Goal: Task Accomplishment & Management: Complete application form

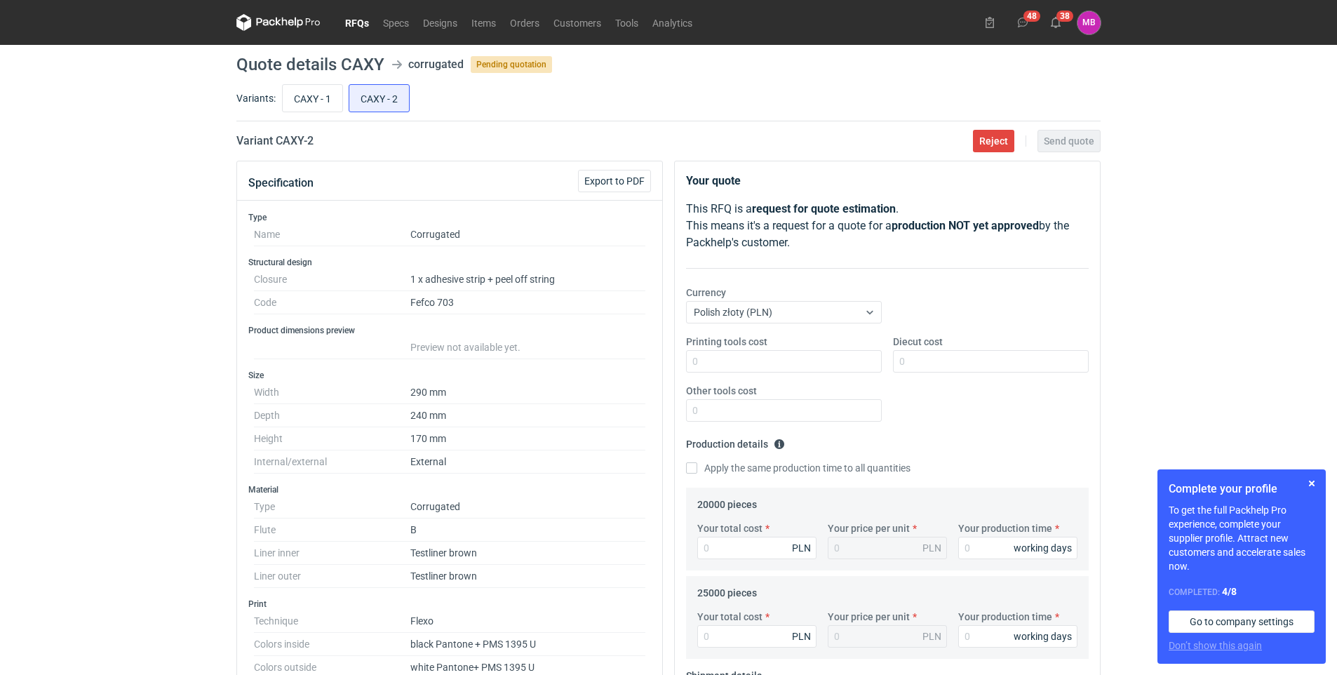
click at [349, 20] on link "RFQs" at bounding box center [357, 22] width 38 height 17
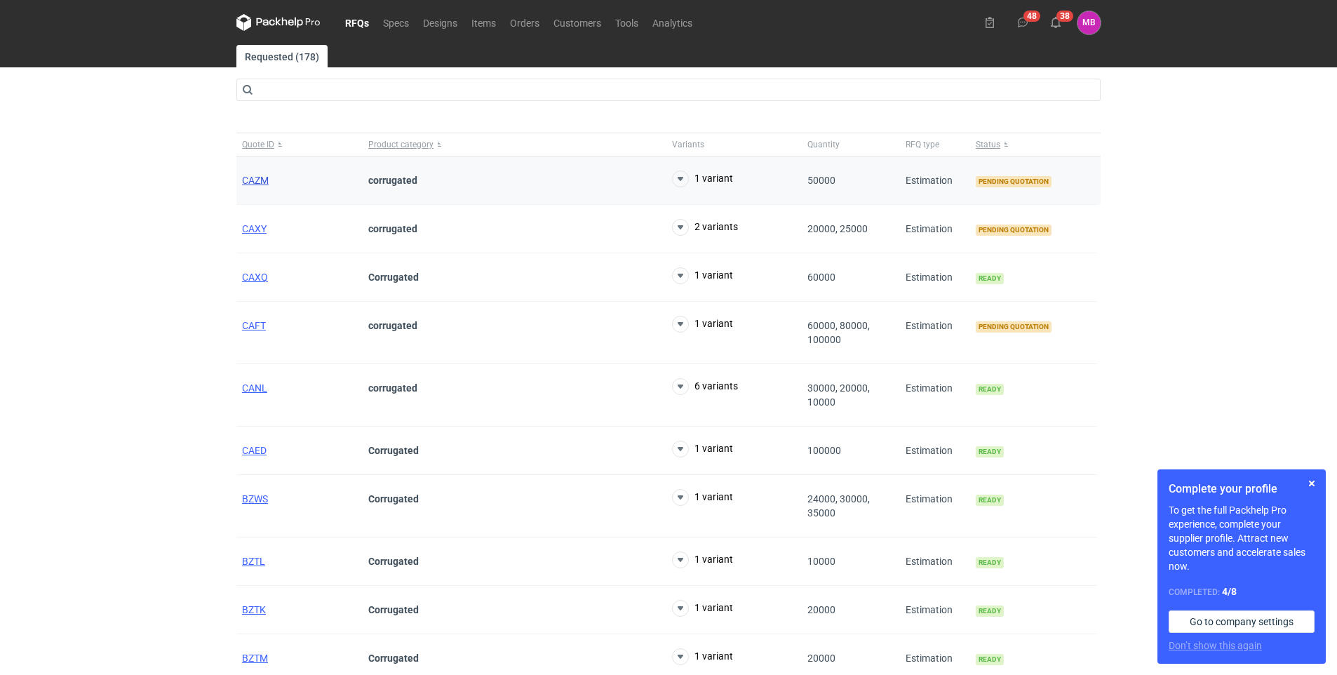
click at [245, 182] on span "CAZM" at bounding box center [255, 180] width 27 height 11
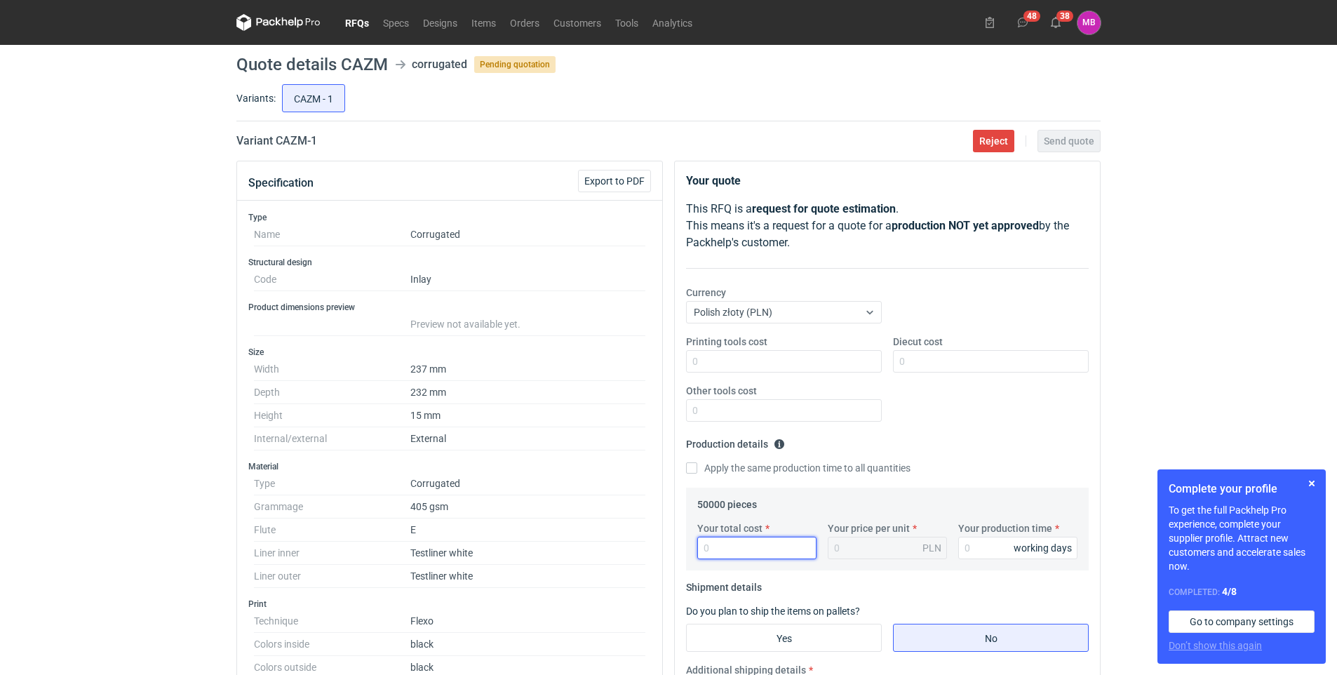
click at [739, 544] on input "Your total cost" at bounding box center [756, 548] width 119 height 22
type input "8250"
type input "0.17"
click at [1006, 547] on input "Your production time" at bounding box center [1017, 548] width 119 height 22
type input "10"
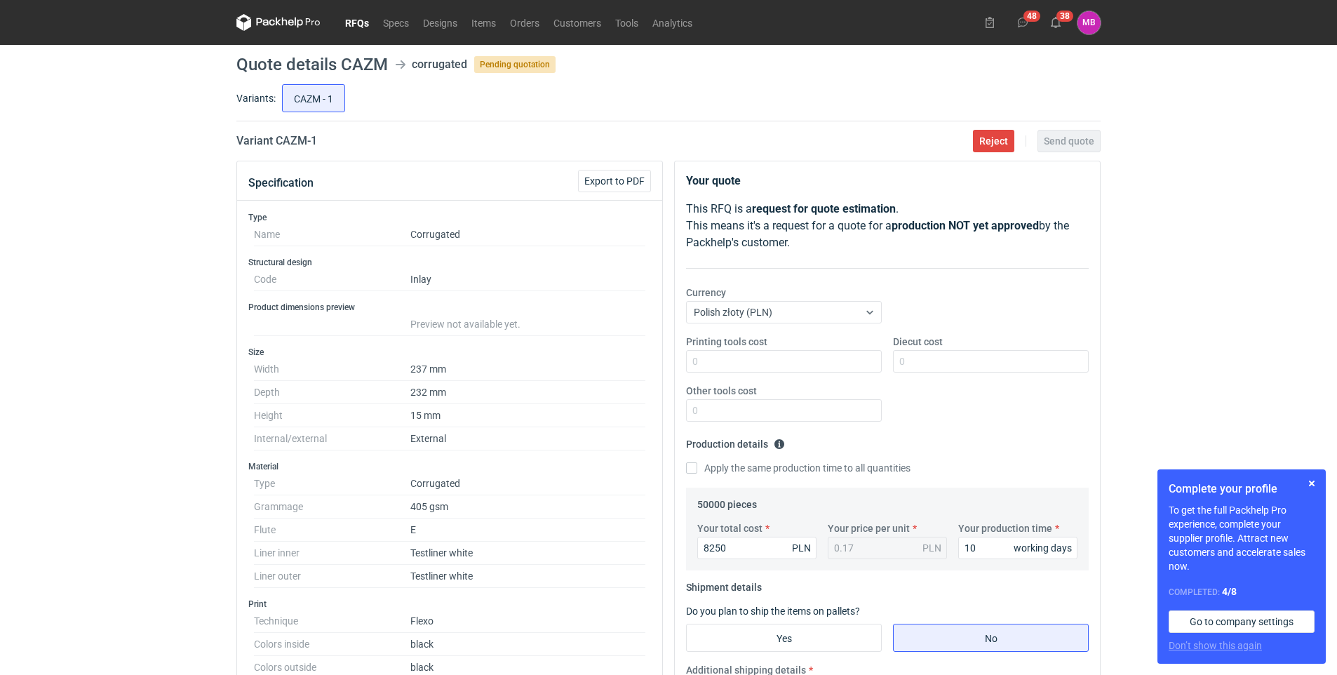
click at [928, 450] on fieldset "Production details Please provide the expected time of production in working da…" at bounding box center [887, 460] width 403 height 55
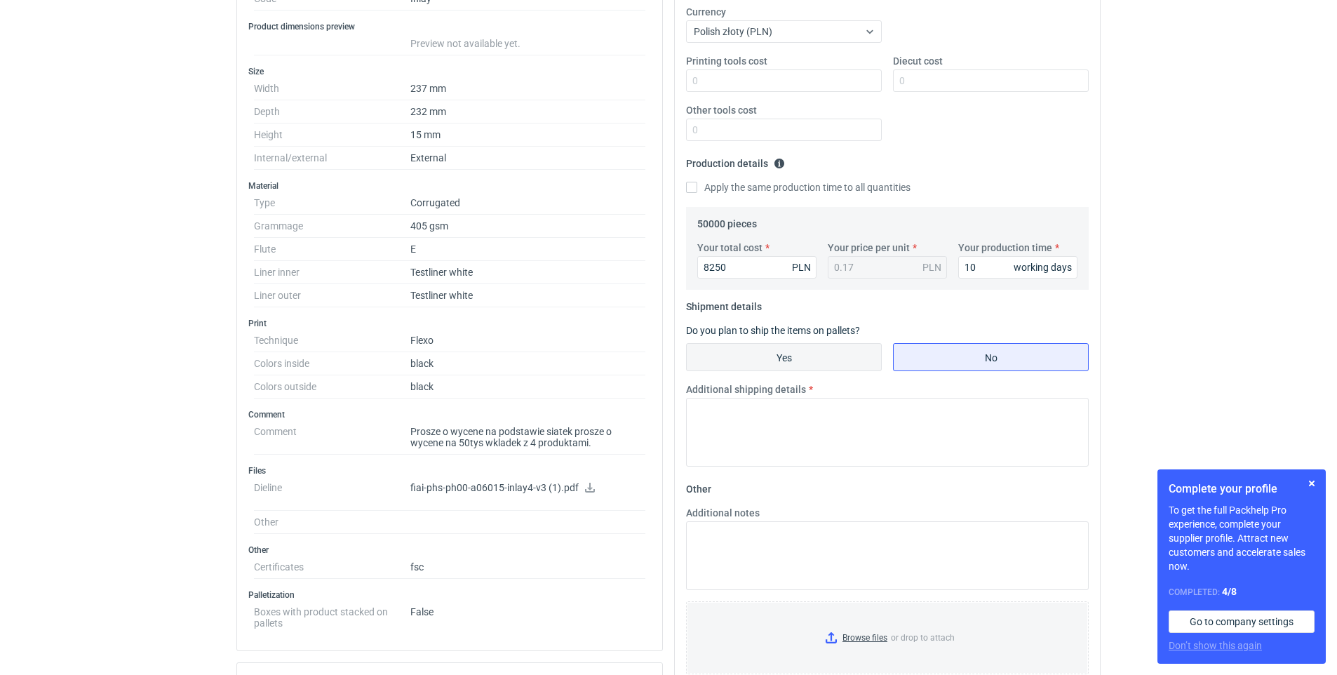
click at [800, 359] on input "Yes" at bounding box center [784, 357] width 194 height 27
radio input "true"
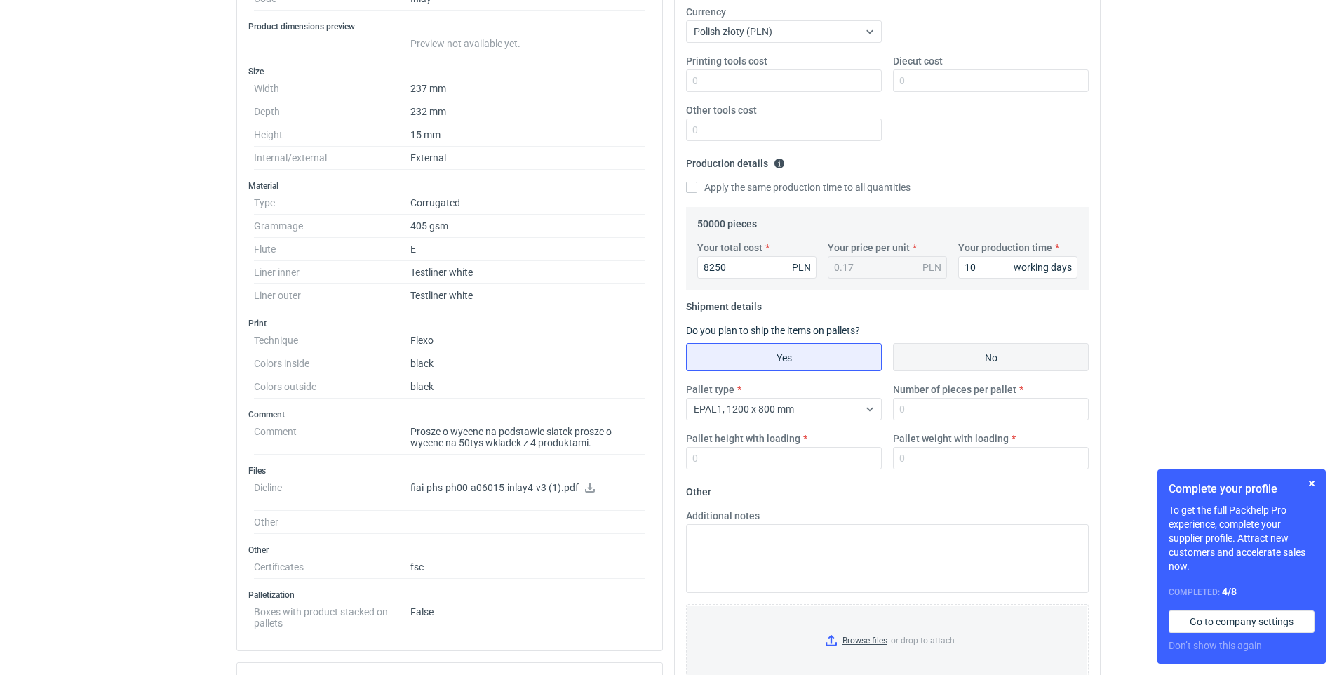
click at [1007, 360] on input "No" at bounding box center [991, 357] width 194 height 27
radio input "true"
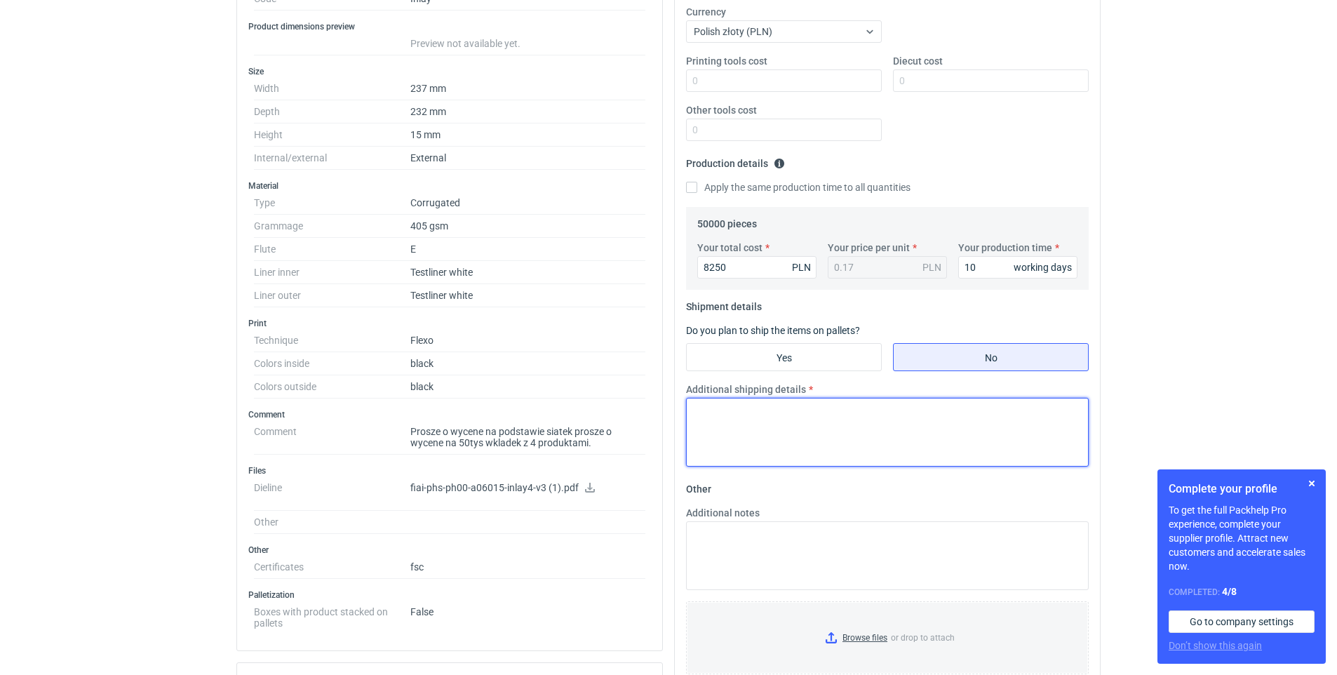
click at [762, 435] on textarea "Additional shipping details" at bounding box center [887, 432] width 403 height 69
type textarea "p"
type textarea "Paletyzacja bez zmian."
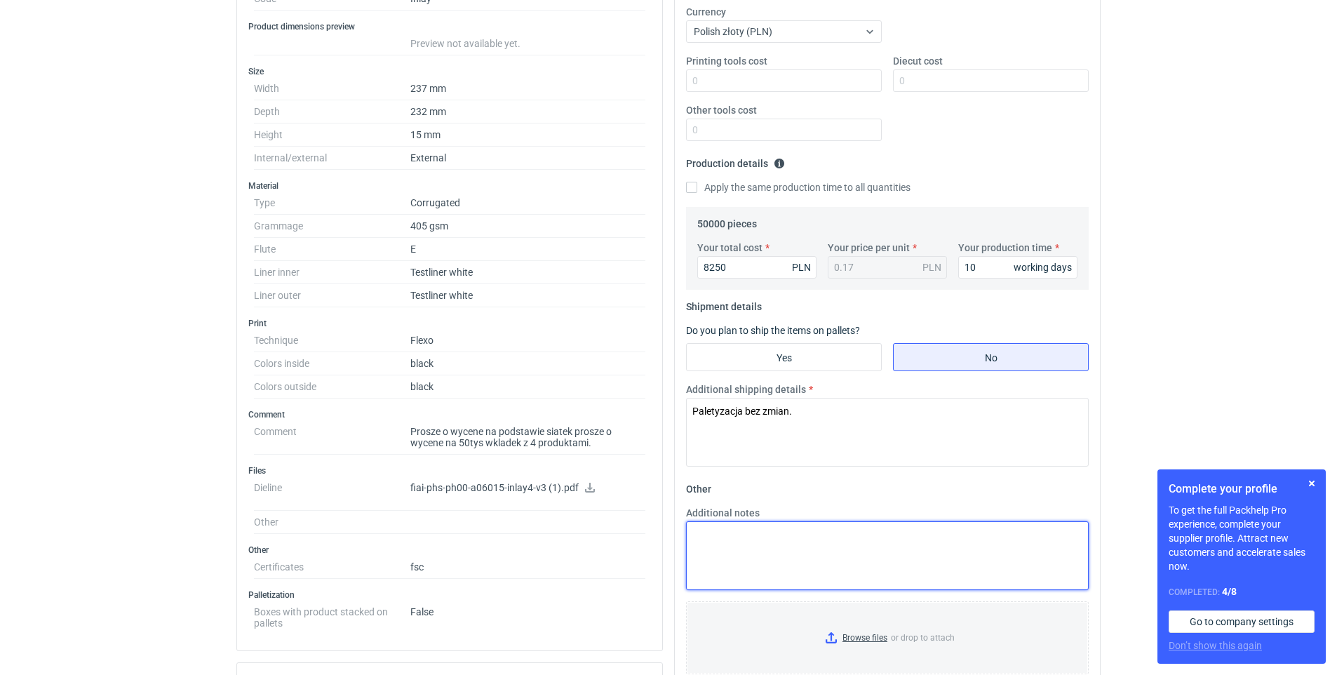
click at [722, 545] on textarea "Additional notes" at bounding box center [887, 555] width 403 height 69
click at [787, 546] on textarea "EXW bez magazynowania nr materiału:" at bounding box center [887, 555] width 403 height 69
paste textarea "7673674"
type textarea "EXW bez magazynowania nr materiału: 7673674"
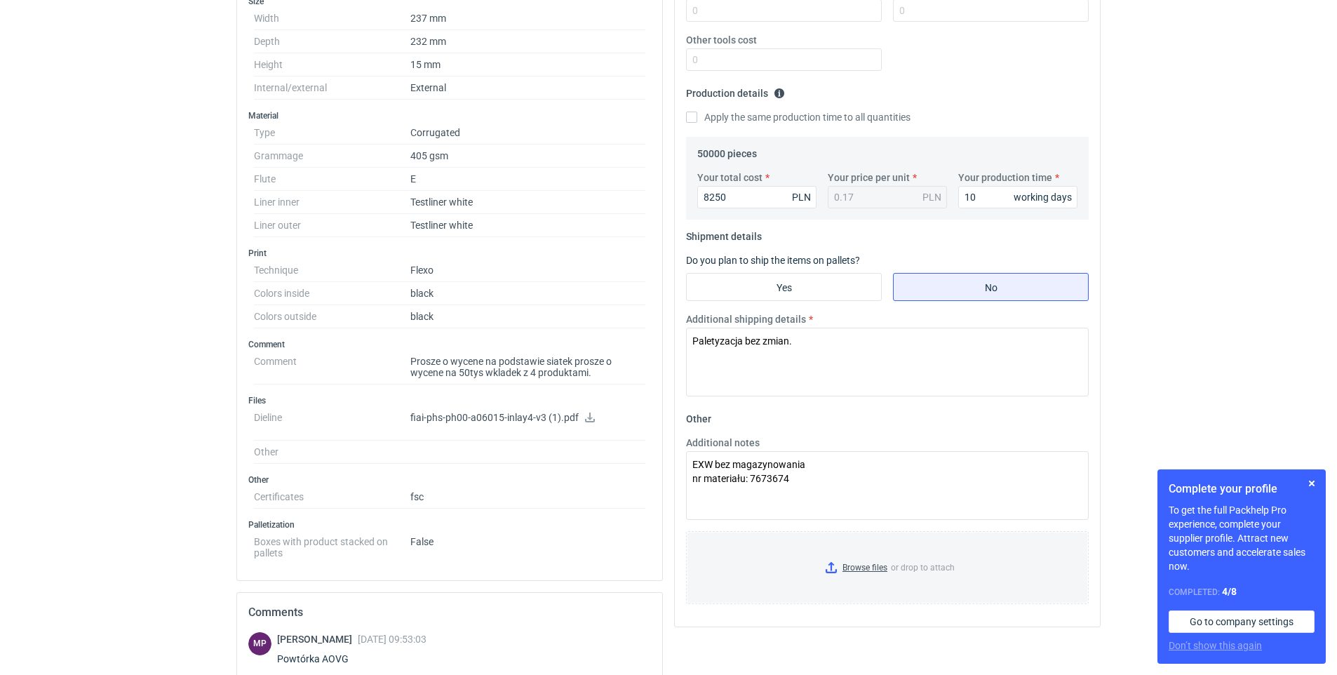
scroll to position [605, 0]
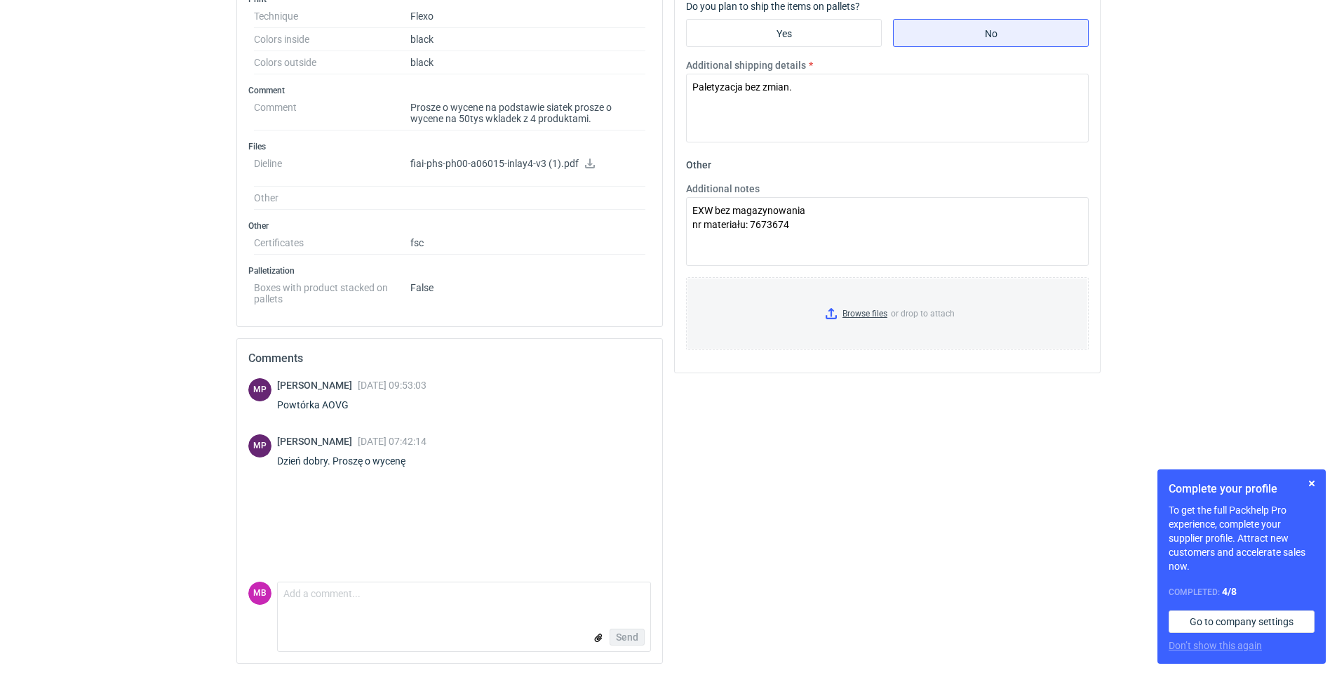
click at [491, 163] on p "fiai-phs-ph00-a06015-inlay4-v3 (1).pdf" at bounding box center [527, 164] width 235 height 13
click at [590, 165] on icon at bounding box center [589, 164] width 11 height 10
click at [1061, 358] on fieldset "Other Additional notes EXW bez magazynowania nr materiału: 7673674 Browse files…" at bounding box center [887, 258] width 403 height 208
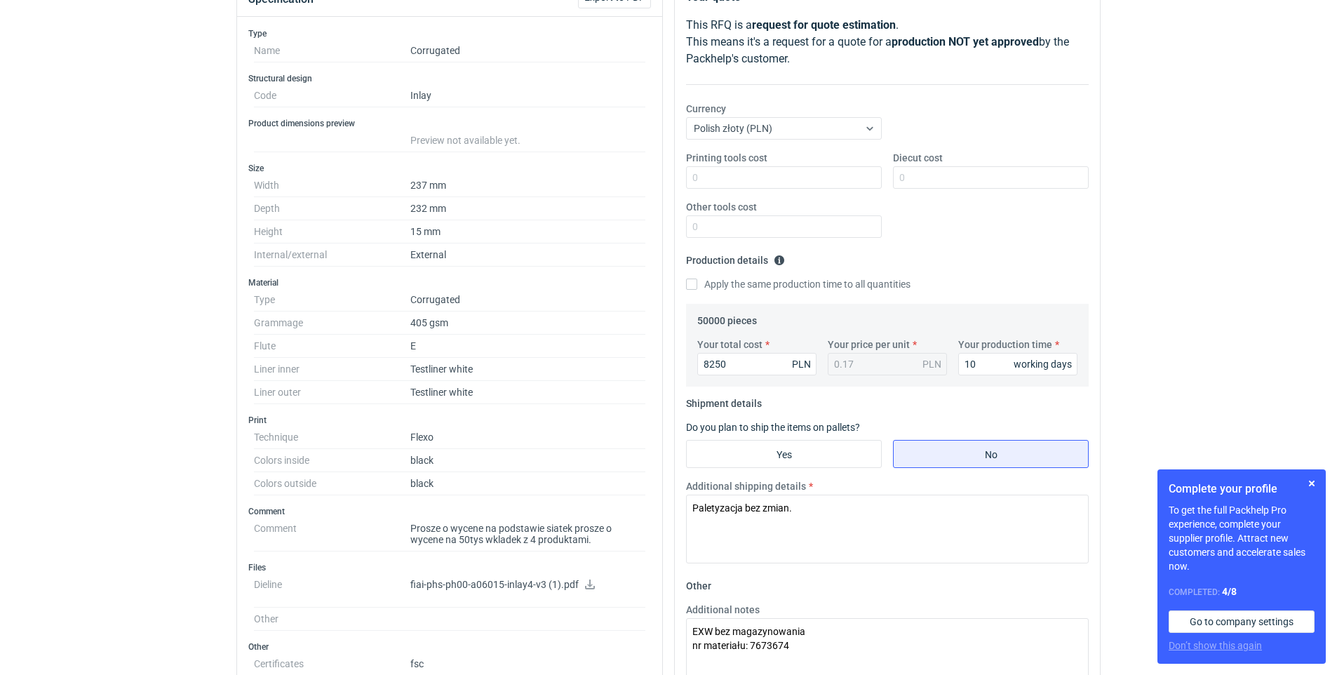
scroll to position [0, 0]
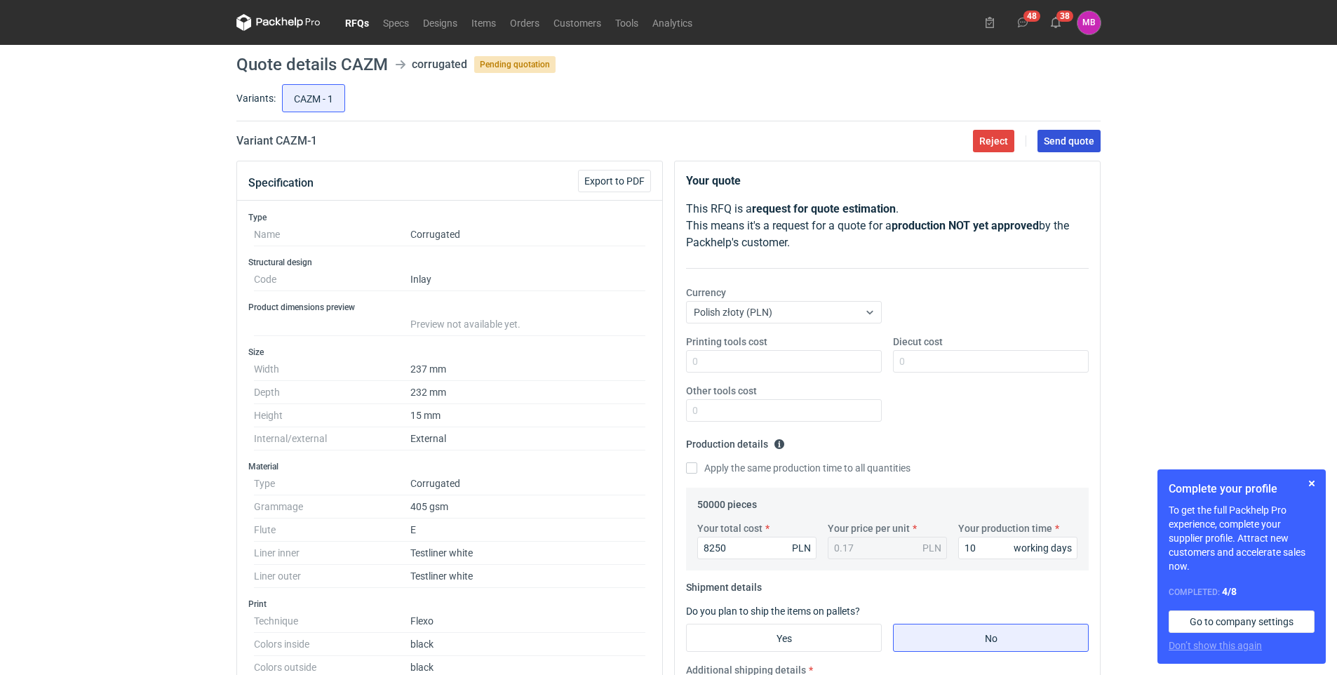
click at [1079, 138] on span "Send quote" at bounding box center [1069, 141] width 50 height 10
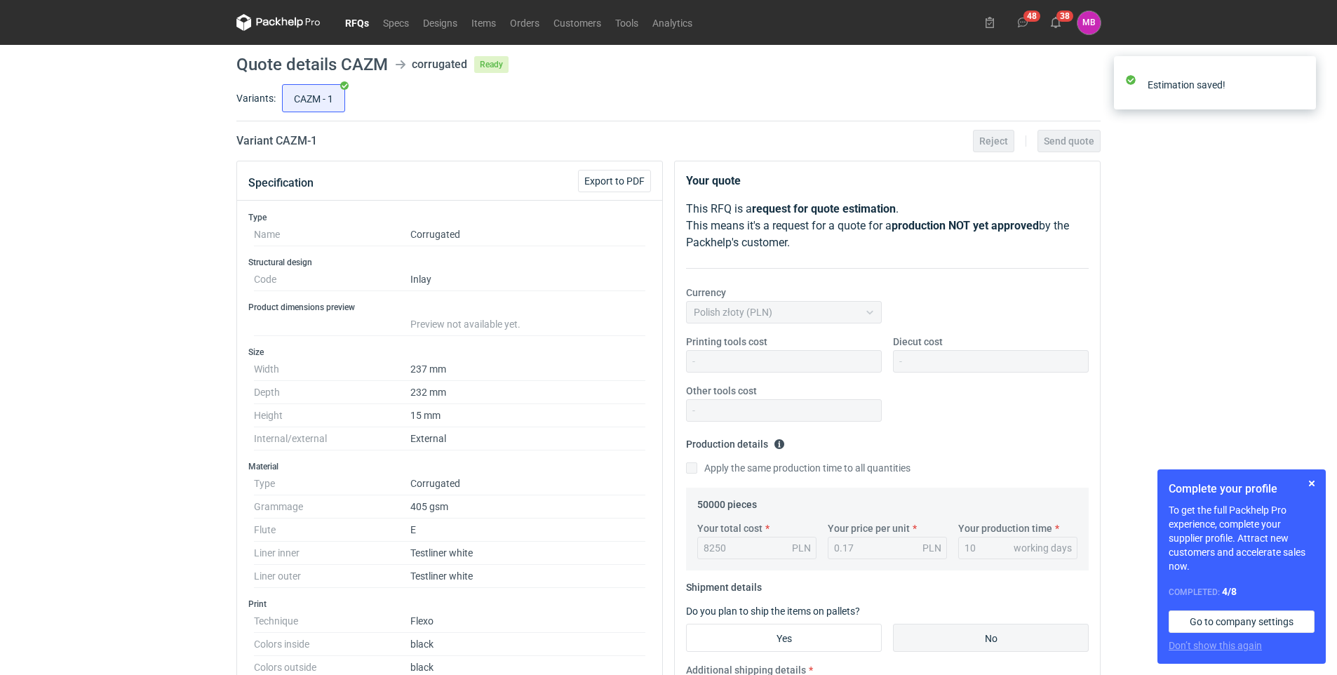
scroll to position [351, 0]
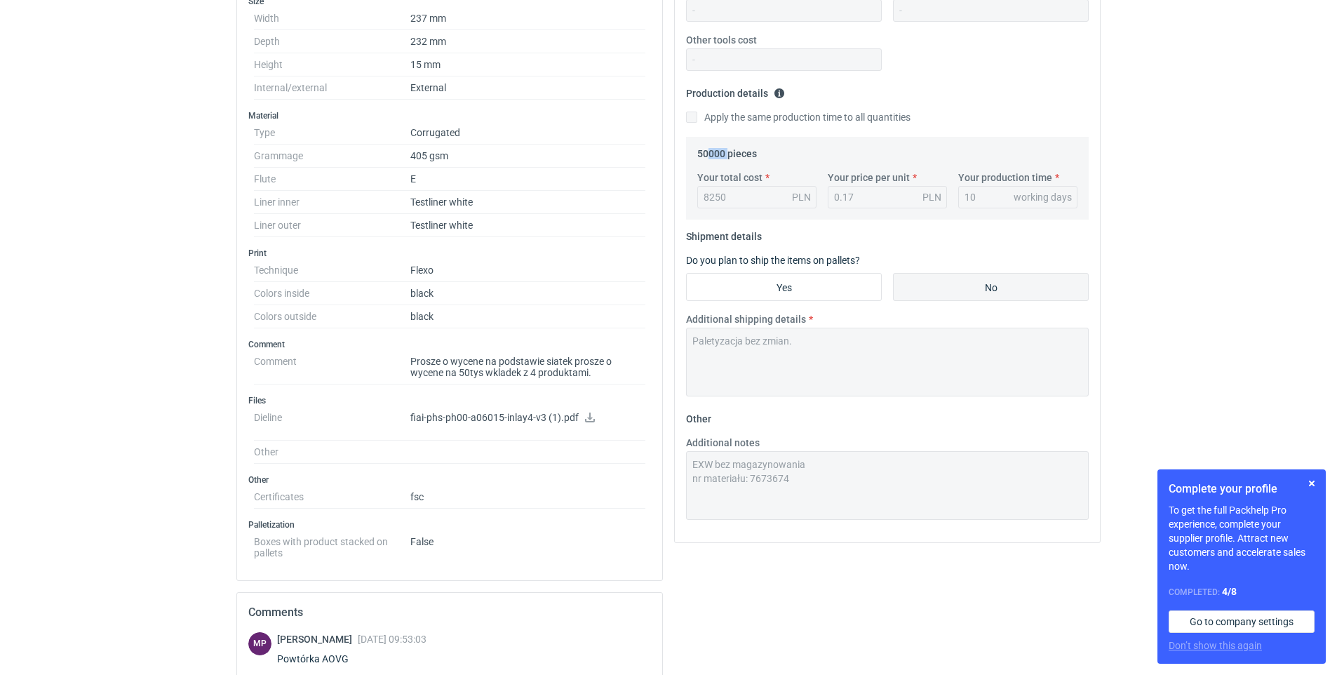
drag, startPoint x: 719, startPoint y: 153, endPoint x: 730, endPoint y: 153, distance: 11.2
click at [730, 153] on legend "50000 pieces" at bounding box center [727, 150] width 60 height 17
